Goal: Obtain resource: Download file/media

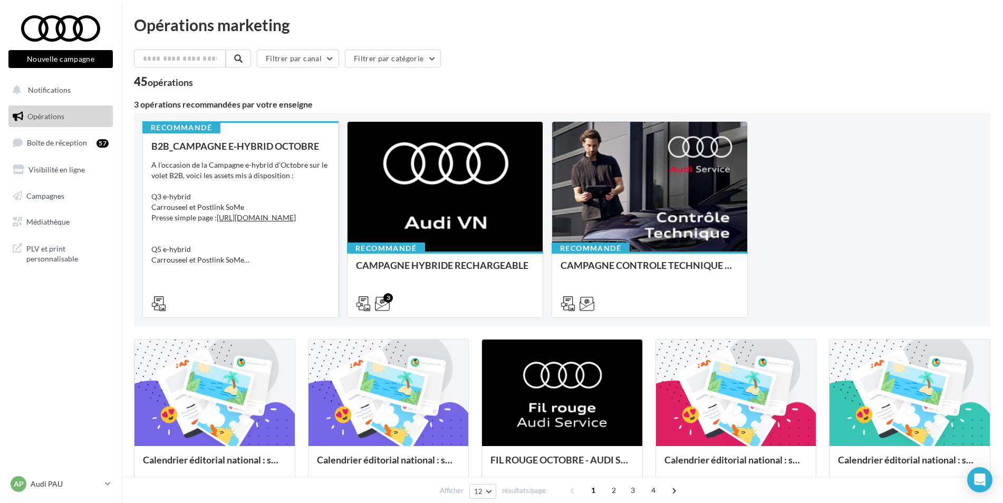
click at [261, 136] on div "Recommandé B2B_CAMPAGNE E-HYBRID OCTOBRE A l'occasion de la Campagne e-hybrid d…" at bounding box center [240, 219] width 195 height 196
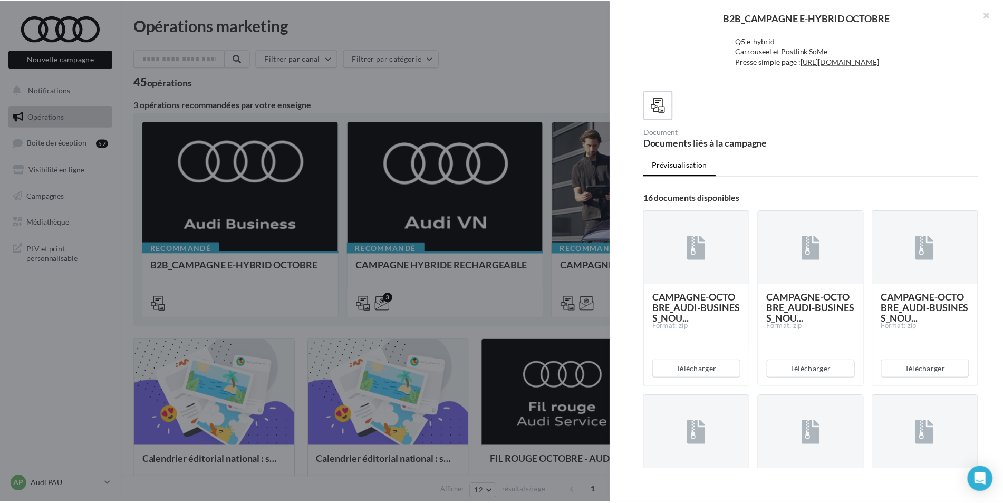
scroll to position [105, 0]
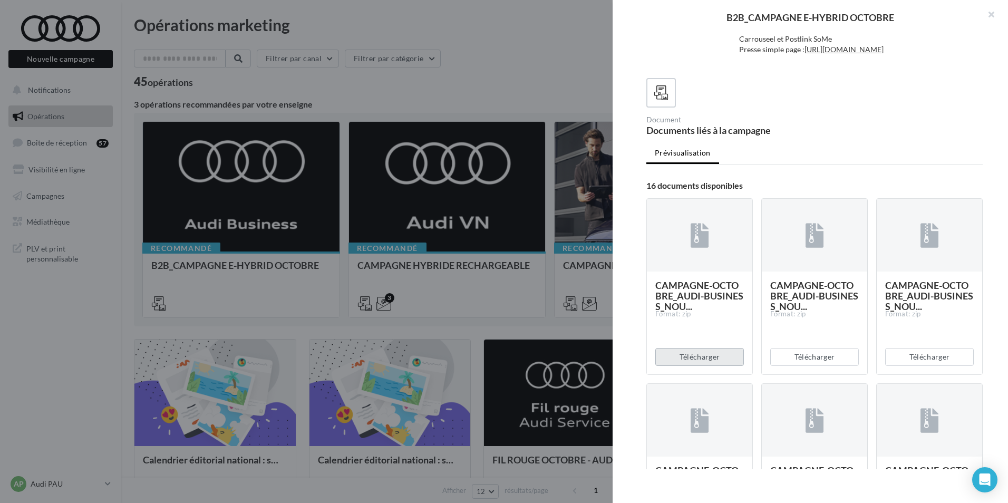
click at [697, 366] on button "Télécharger" at bounding box center [699, 357] width 89 height 18
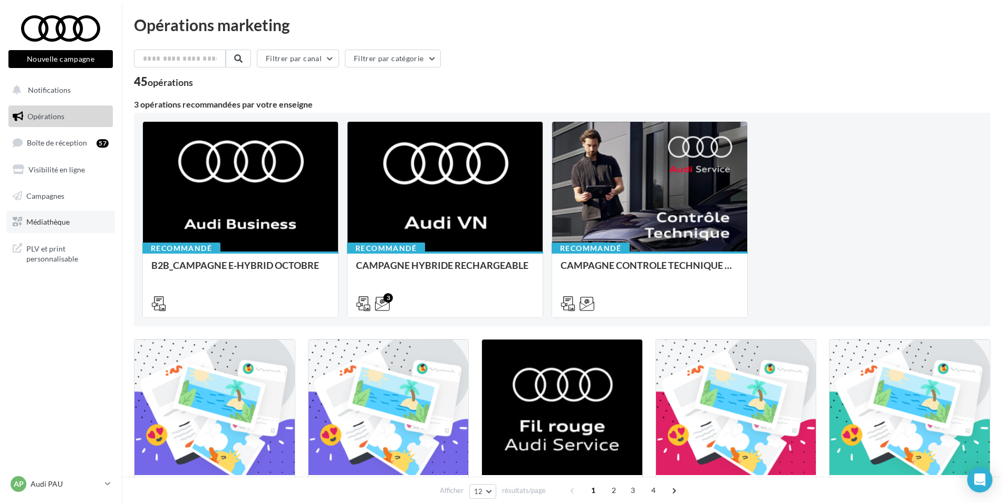
click at [52, 220] on span "Médiathèque" at bounding box center [47, 221] width 43 height 9
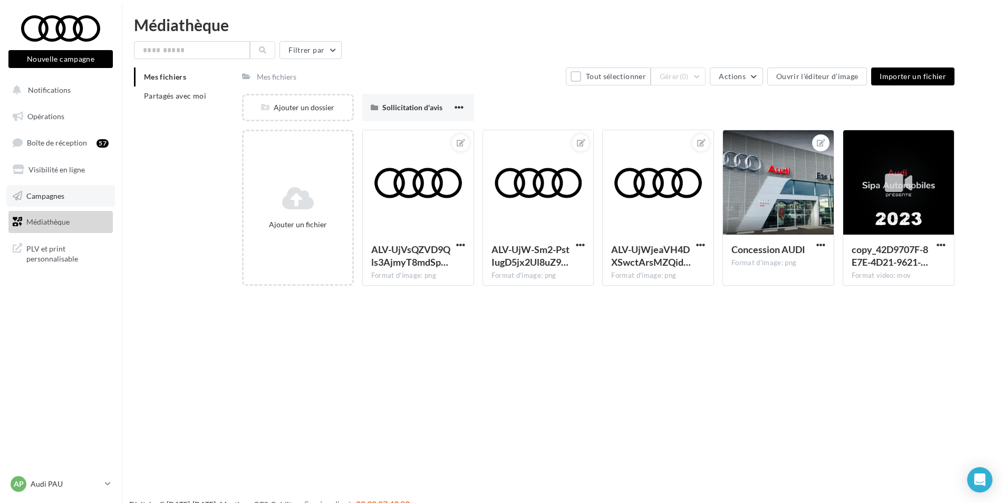
click at [65, 196] on link "Campagnes" at bounding box center [60, 196] width 109 height 22
click at [173, 102] on li "Partagés avec moi" at bounding box center [184, 95] width 100 height 19
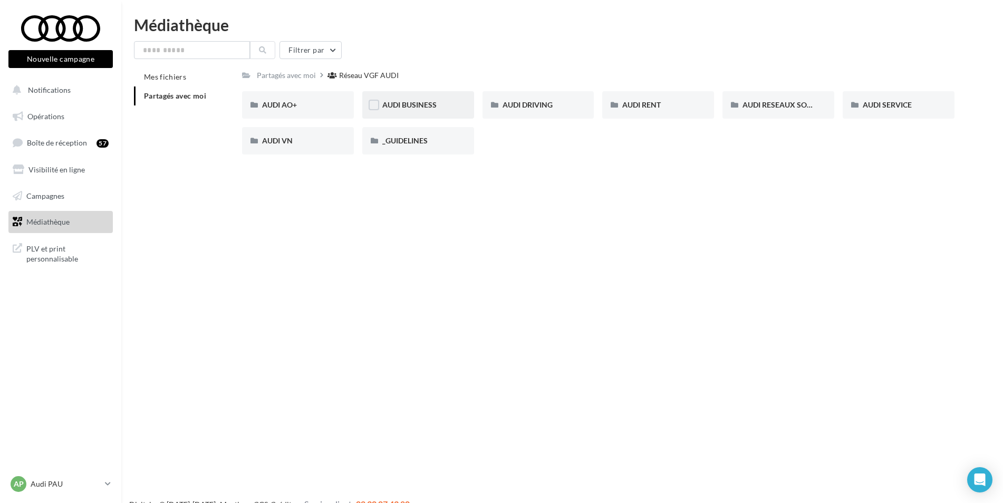
click at [437, 104] on div "AUDI BUSINESS" at bounding box center [418, 105] width 72 height 11
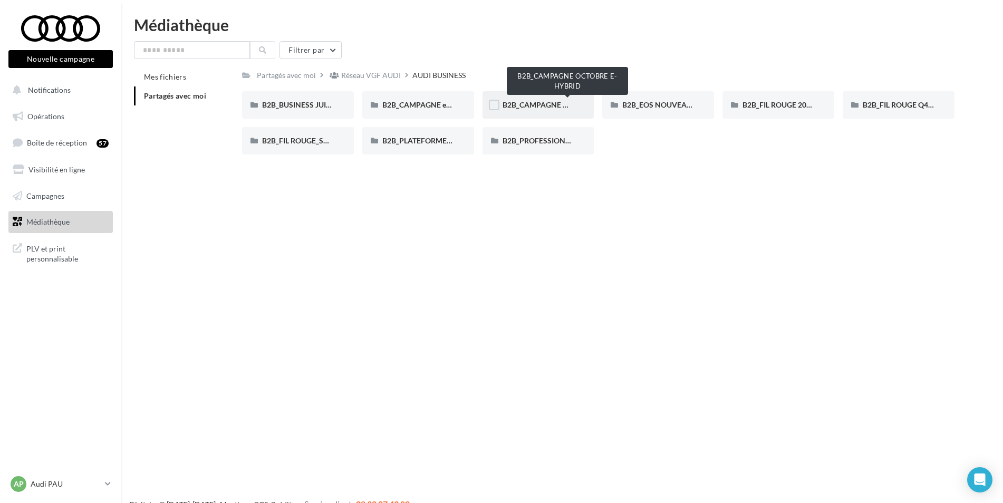
click at [510, 103] on span "B2B_CAMPAGNE OCTOBRE E-HYBRID" at bounding box center [568, 104] width 130 height 9
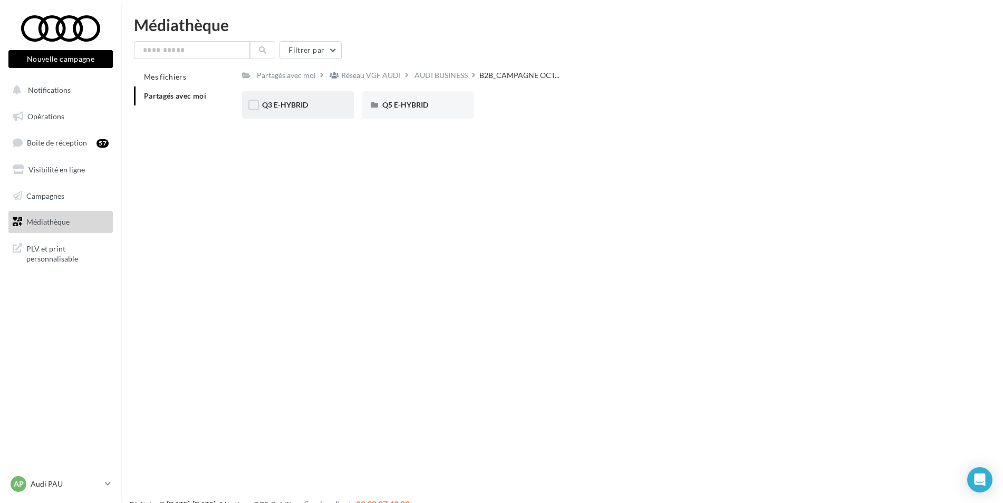
click at [312, 105] on div "Q3 E-HYBRID" at bounding box center [298, 105] width 72 height 11
click at [418, 111] on div "META" at bounding box center [418, 104] width 112 height 27
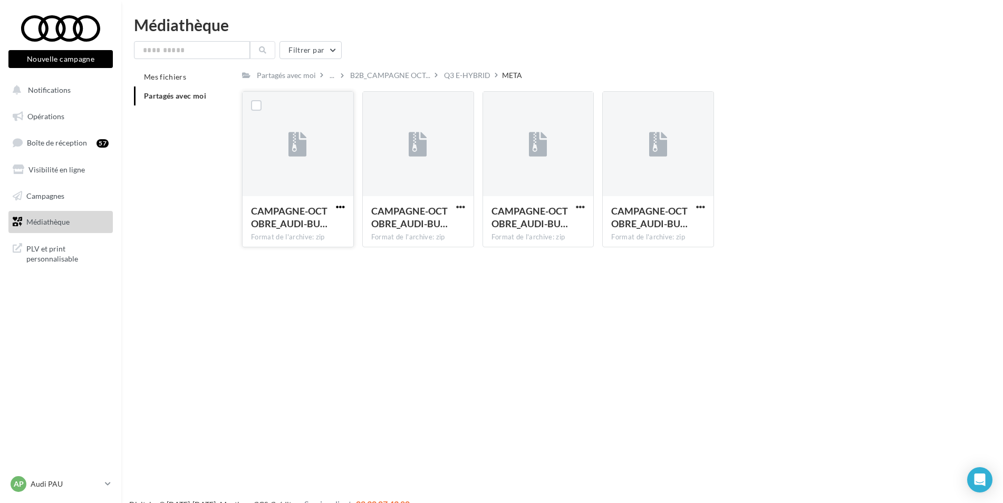
click at [338, 207] on span "button" at bounding box center [340, 207] width 9 height 9
click at [307, 229] on button "Télécharger" at bounding box center [294, 227] width 105 height 27
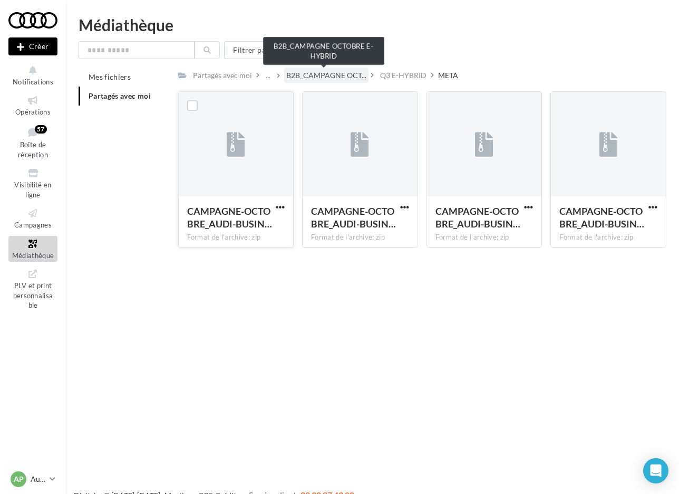
click at [328, 74] on span "B2B_CAMPAGNE OCT..." at bounding box center [326, 75] width 80 height 11
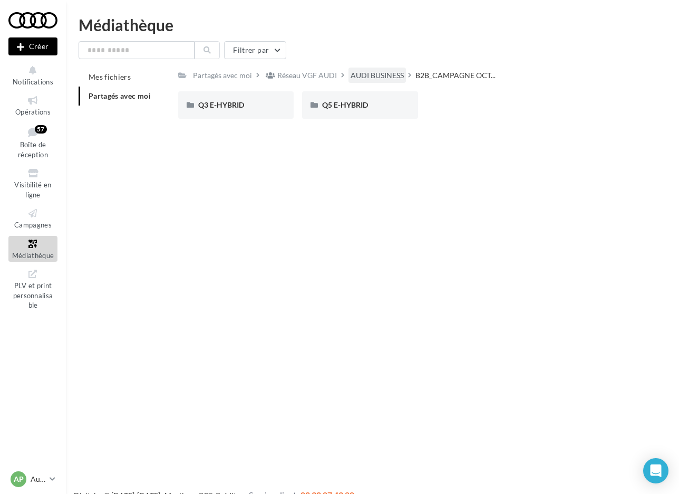
click at [363, 75] on div "AUDI BUSINESS" at bounding box center [377, 75] width 53 height 11
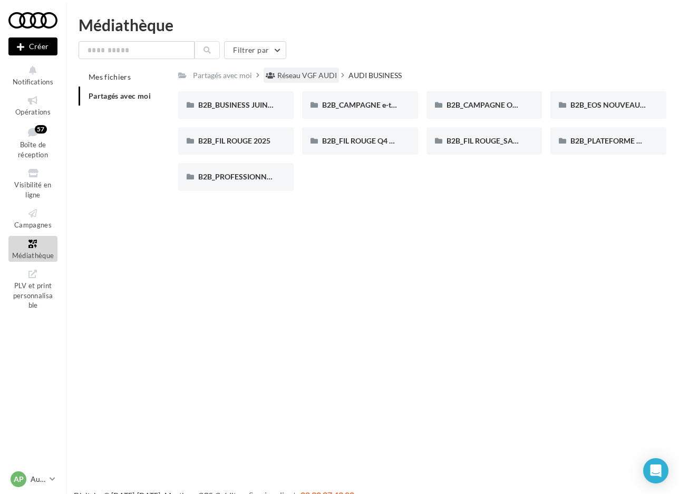
click at [325, 72] on div "Réseau VGF AUDI" at bounding box center [307, 75] width 60 height 11
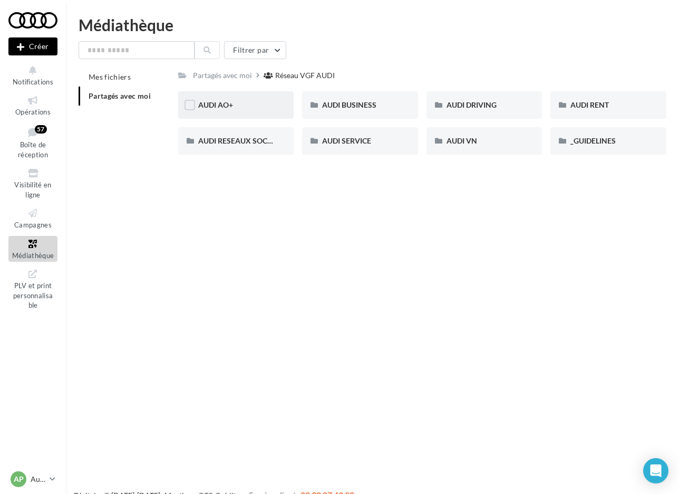
click at [254, 103] on div "AUDI AO+" at bounding box center [236, 105] width 76 height 11
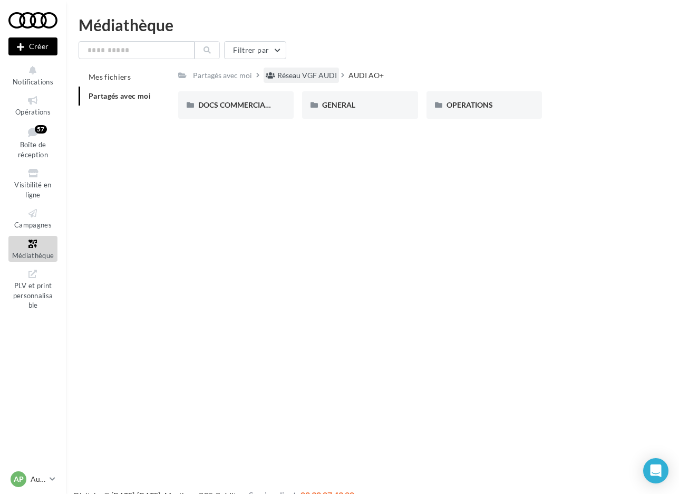
click at [315, 79] on div "Réseau VGF AUDI" at bounding box center [307, 75] width 60 height 11
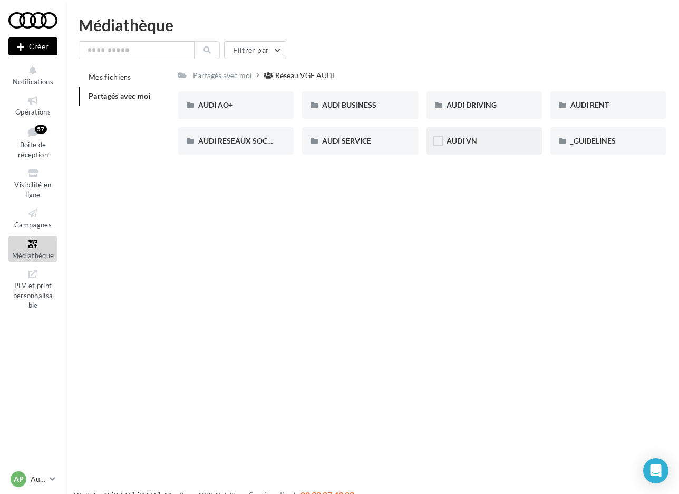
click at [483, 147] on div "AUDI VN" at bounding box center [485, 140] width 116 height 27
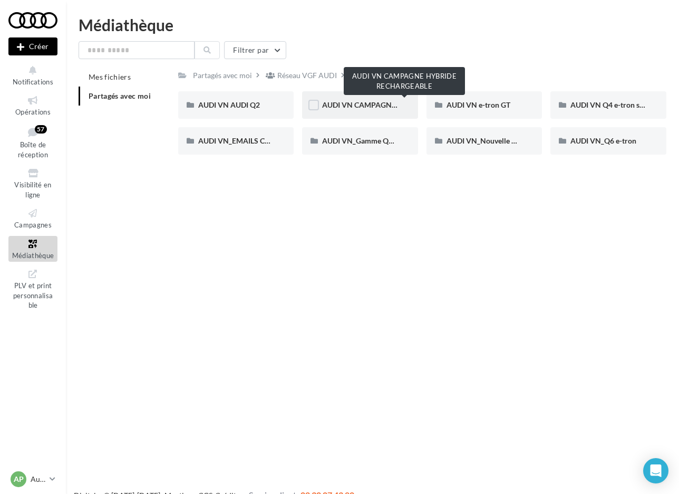
click at [393, 102] on span "AUDI VN CAMPAGNE HYBRIDE RECHARGEABLE" at bounding box center [405, 104] width 166 height 9
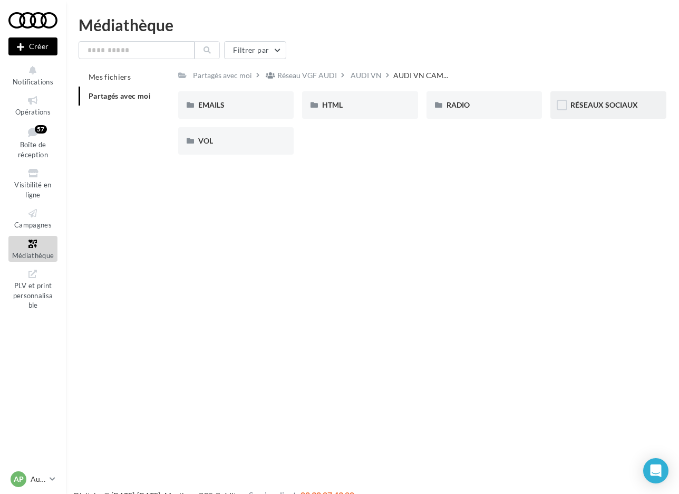
click at [597, 111] on div "RÉSEAUX SOCIAUX" at bounding box center [609, 104] width 116 height 27
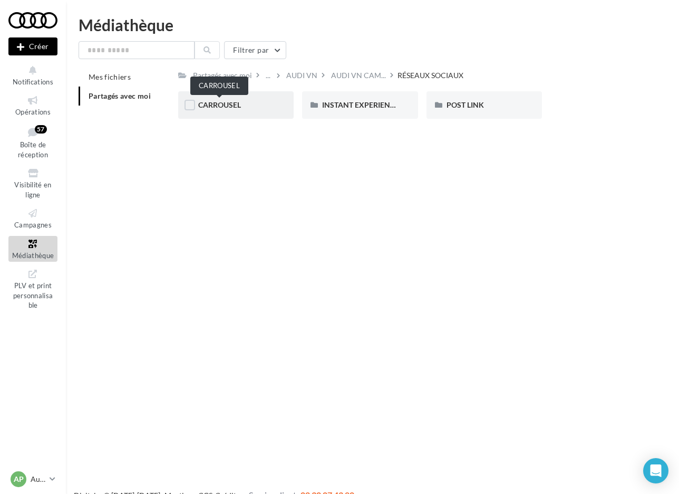
click at [235, 108] on span "CARROUSEL" at bounding box center [219, 104] width 43 height 9
click at [366, 102] on div "Q3 e-hybrid" at bounding box center [360, 105] width 76 height 11
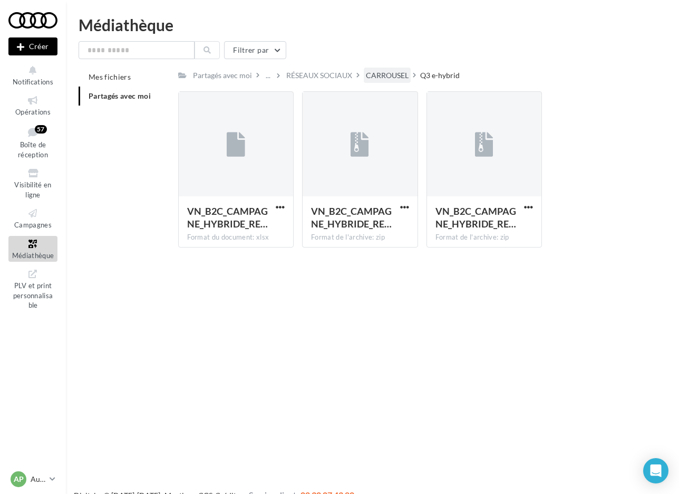
click at [376, 74] on div "CARROUSEL" at bounding box center [387, 75] width 43 height 11
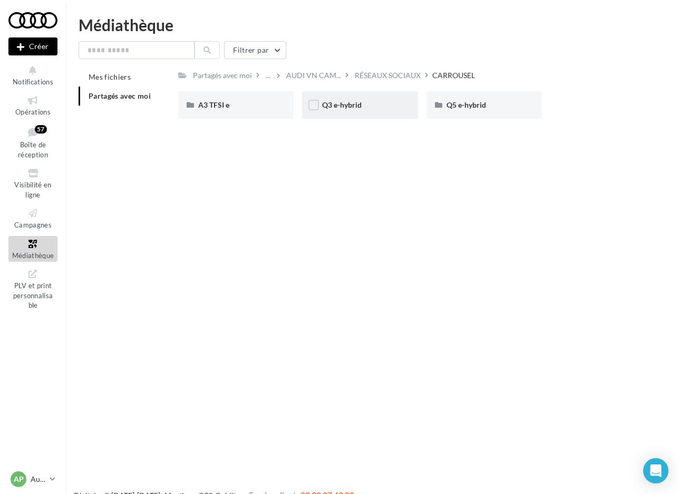
click at [377, 113] on div "Q3 e-hybrid" at bounding box center [360, 104] width 116 height 27
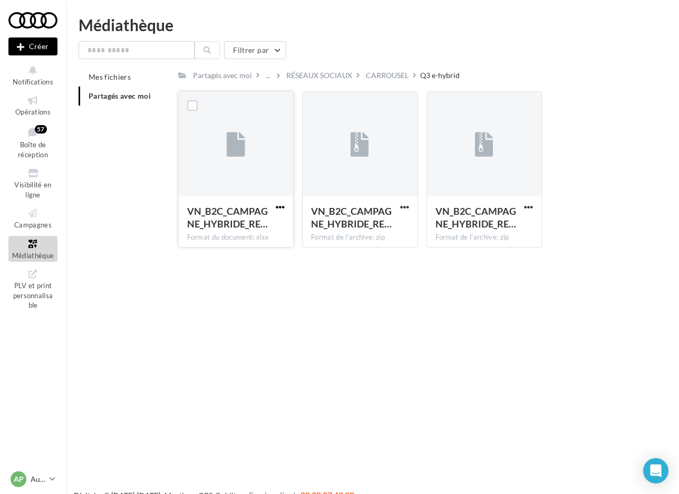
click at [278, 206] on span "button" at bounding box center [280, 207] width 9 height 9
click at [257, 236] on button "Télécharger" at bounding box center [233, 227] width 105 height 27
click at [532, 210] on span "button" at bounding box center [528, 207] width 9 height 9
click at [481, 228] on button "Télécharger" at bounding box center [482, 227] width 105 height 27
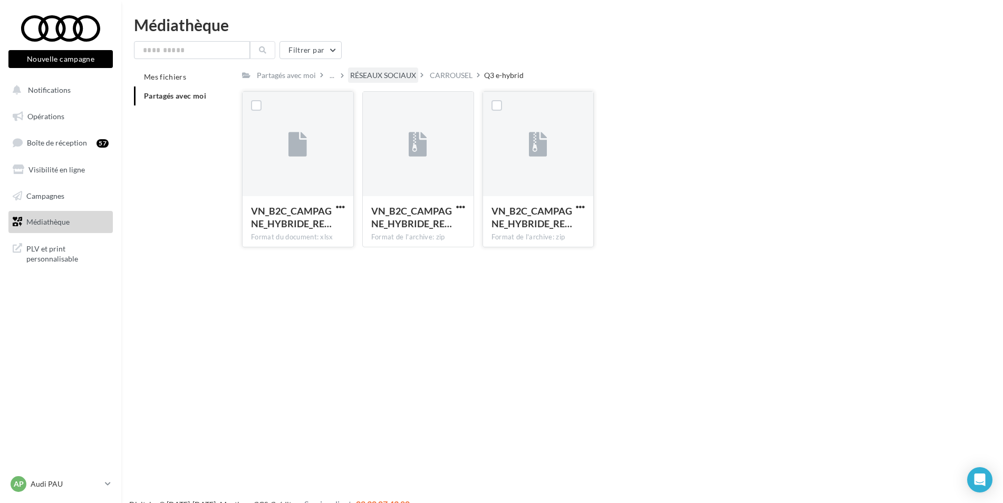
click at [349, 76] on div "RÉSEAUX SOCIAUX" at bounding box center [383, 75] width 70 height 15
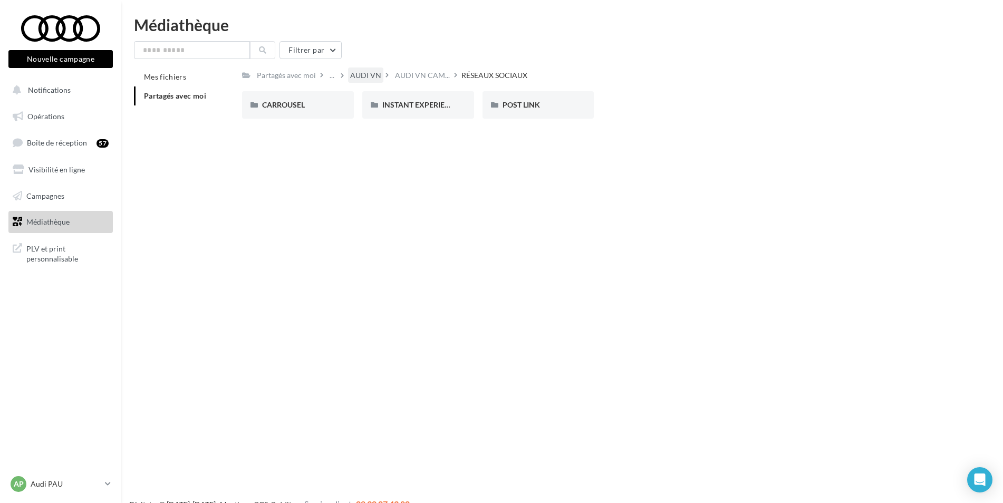
click at [375, 76] on div "AUDI VN" at bounding box center [365, 75] width 31 height 11
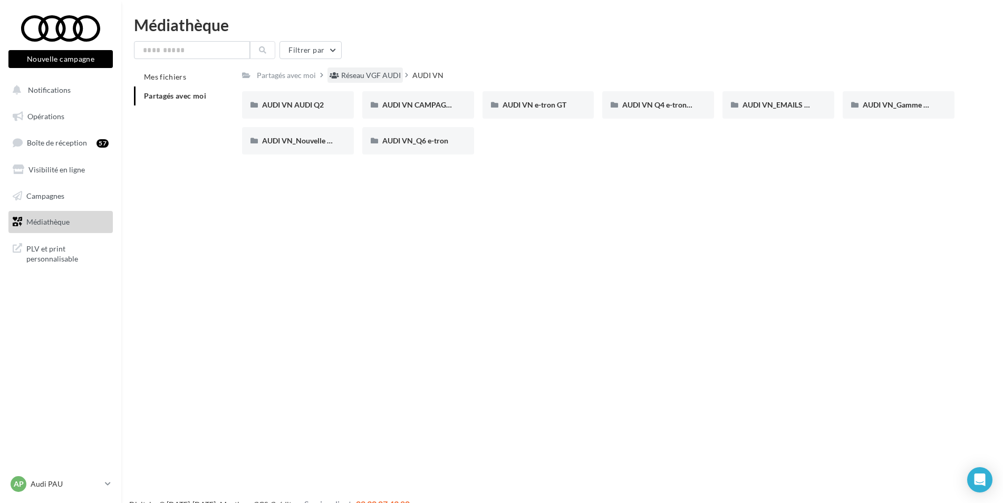
click at [380, 76] on div "Réseau VGF AUDI" at bounding box center [371, 75] width 60 height 11
click at [434, 102] on span "AUDI BUSINESS" at bounding box center [409, 104] width 54 height 9
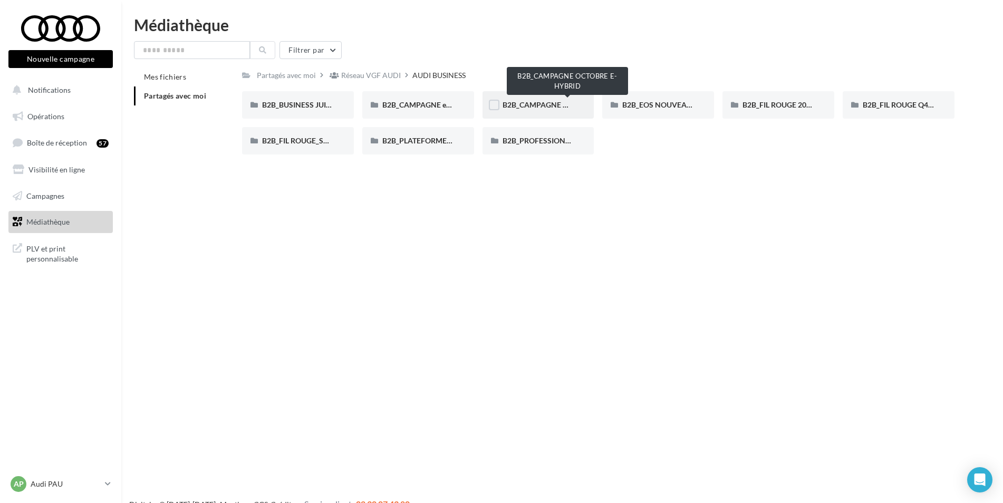
click at [542, 101] on span "B2B_CAMPAGNE OCTOBRE E-HYBRID" at bounding box center [568, 104] width 130 height 9
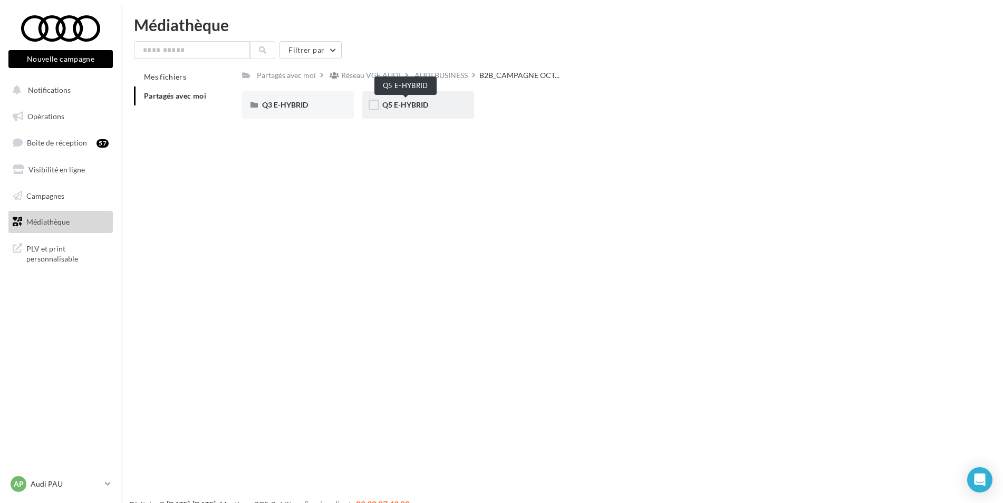
click at [407, 103] on span "Q5 E-HYBRID" at bounding box center [405, 104] width 46 height 9
click at [310, 104] on div "LINKEDIN" at bounding box center [298, 105] width 72 height 11
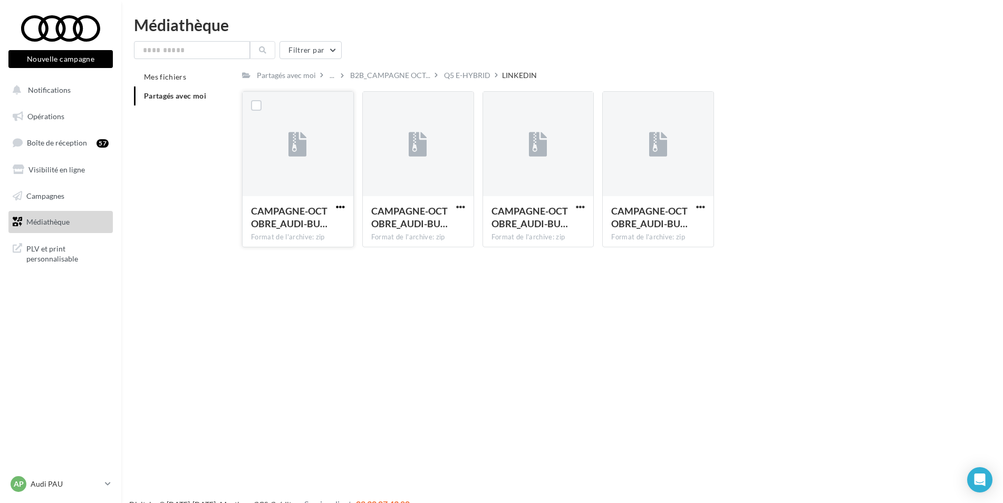
click at [336, 206] on span "button" at bounding box center [340, 207] width 9 height 9
click at [310, 230] on button "Télécharger" at bounding box center [294, 227] width 105 height 27
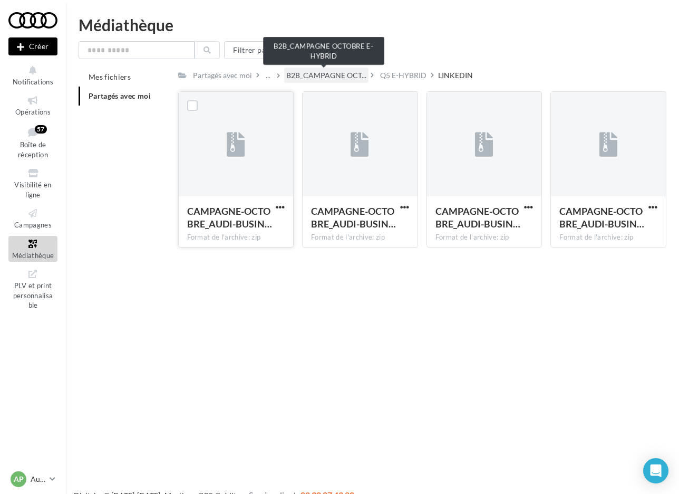
click at [299, 78] on span "B2B_CAMPAGNE OCT..." at bounding box center [326, 75] width 80 height 11
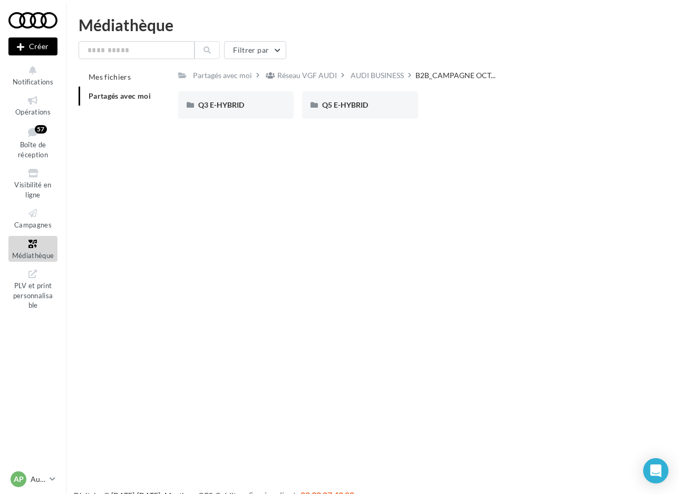
click at [344, 75] on div "Réseau VGF AUDI" at bounding box center [306, 75] width 85 height 15
click at [366, 75] on div "AUDI BUSINESS" at bounding box center [377, 75] width 53 height 11
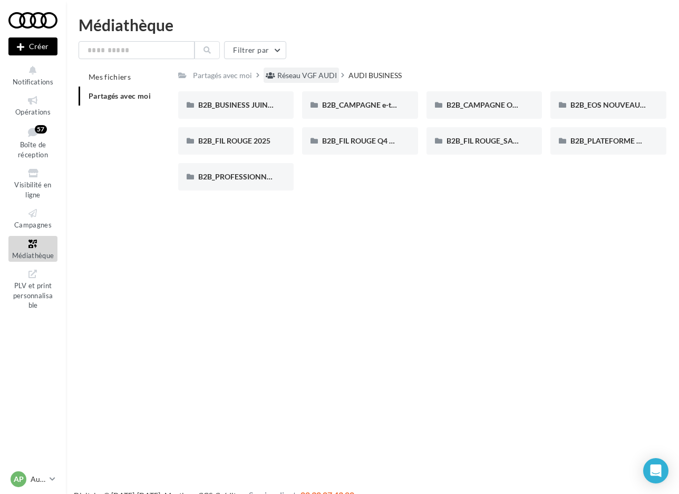
click at [321, 73] on div "Réseau VGF AUDI" at bounding box center [307, 75] width 60 height 11
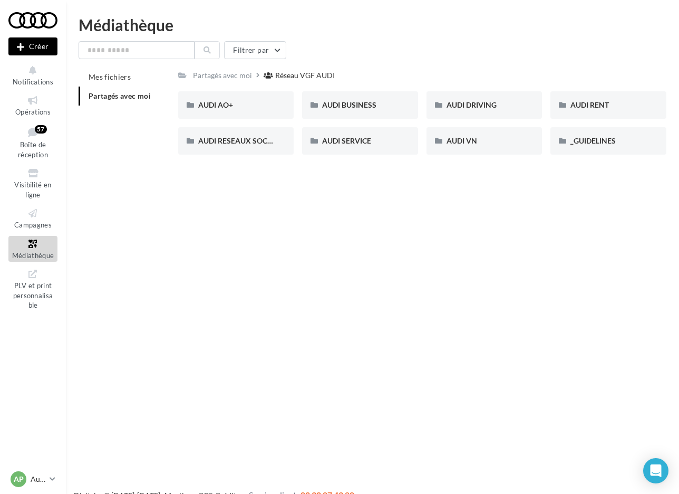
drag, startPoint x: 219, startPoint y: 105, endPoint x: 159, endPoint y: 133, distance: 66.3
click at [219, 105] on span "AUDI AO+" at bounding box center [215, 104] width 35 height 9
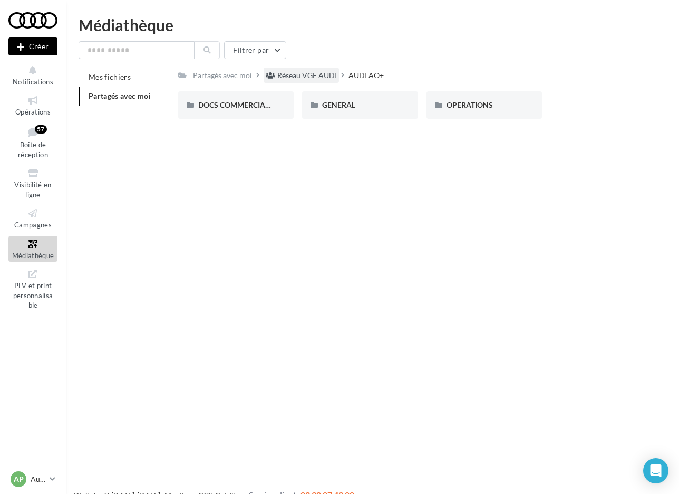
click at [322, 74] on div "Réseau VGF AUDI" at bounding box center [307, 75] width 60 height 11
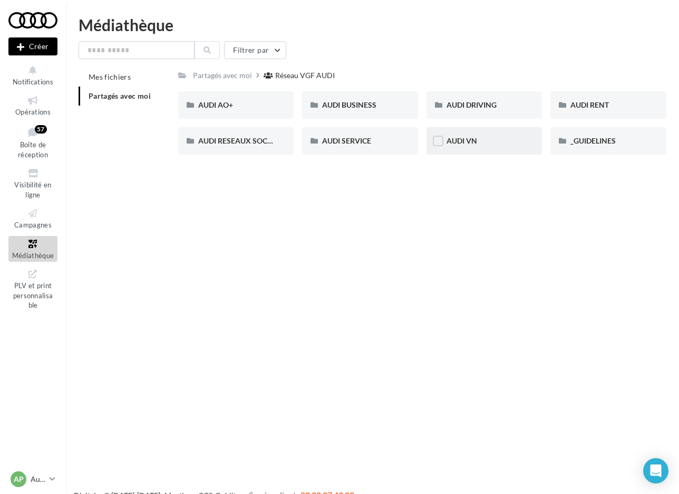
click at [482, 141] on div "AUDI VN" at bounding box center [485, 141] width 76 height 11
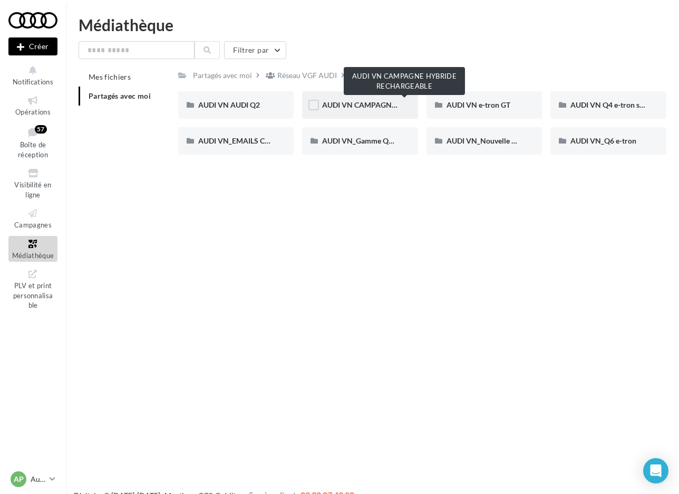
click at [372, 103] on span "AUDI VN CAMPAGNE HYBRIDE RECHARGEABLE" at bounding box center [405, 104] width 166 height 9
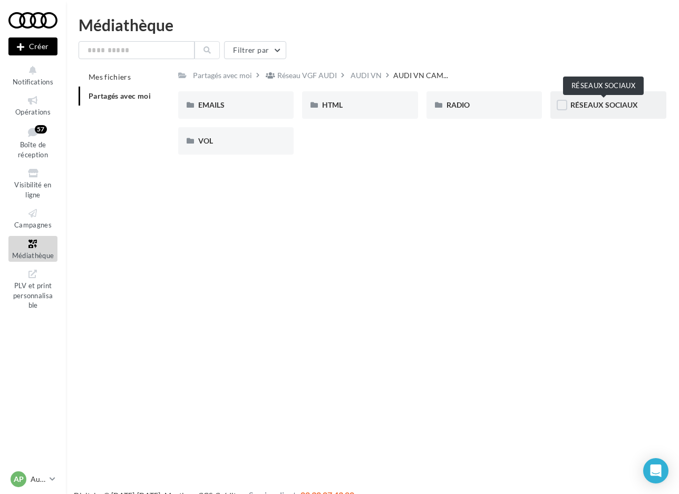
click at [604, 101] on span "RÉSEAUX SOCIAUX" at bounding box center [605, 104] width 68 height 9
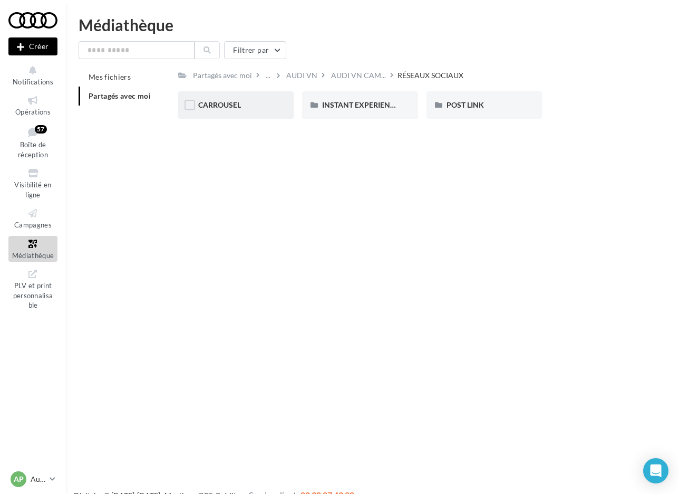
click at [268, 105] on div "CARROUSEL" at bounding box center [236, 105] width 76 height 11
click at [514, 101] on div "Q5 e-hybrid" at bounding box center [485, 105] width 76 height 11
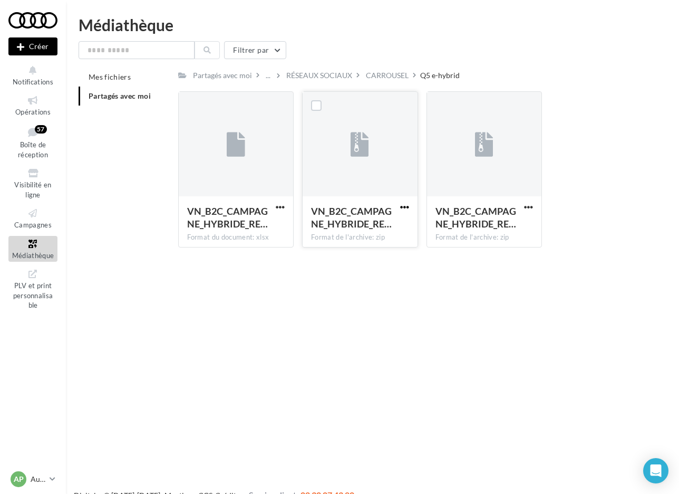
click at [406, 207] on span "button" at bounding box center [404, 207] width 9 height 9
click at [354, 229] on button "Télécharger" at bounding box center [358, 227] width 105 height 27
click at [377, 300] on div "Nouvelle campagne Créer Notifications Opérations Boîte de réception 57 Visibili…" at bounding box center [339, 264] width 679 height 494
click at [529, 206] on span "button" at bounding box center [528, 207] width 9 height 9
click at [471, 234] on button "Télécharger" at bounding box center [482, 227] width 105 height 27
